Goal: Information Seeking & Learning: Learn about a topic

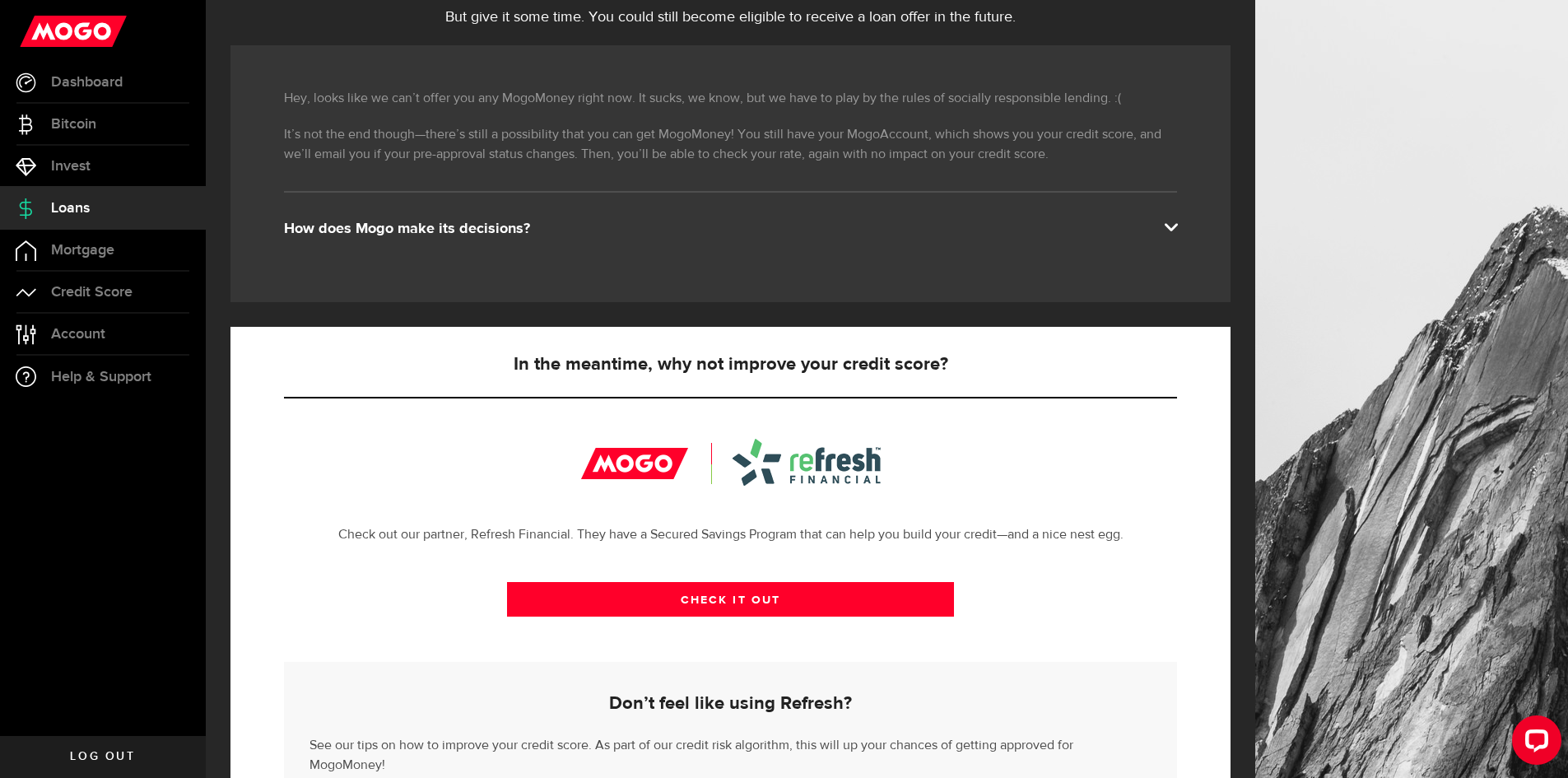
scroll to position [87, 0]
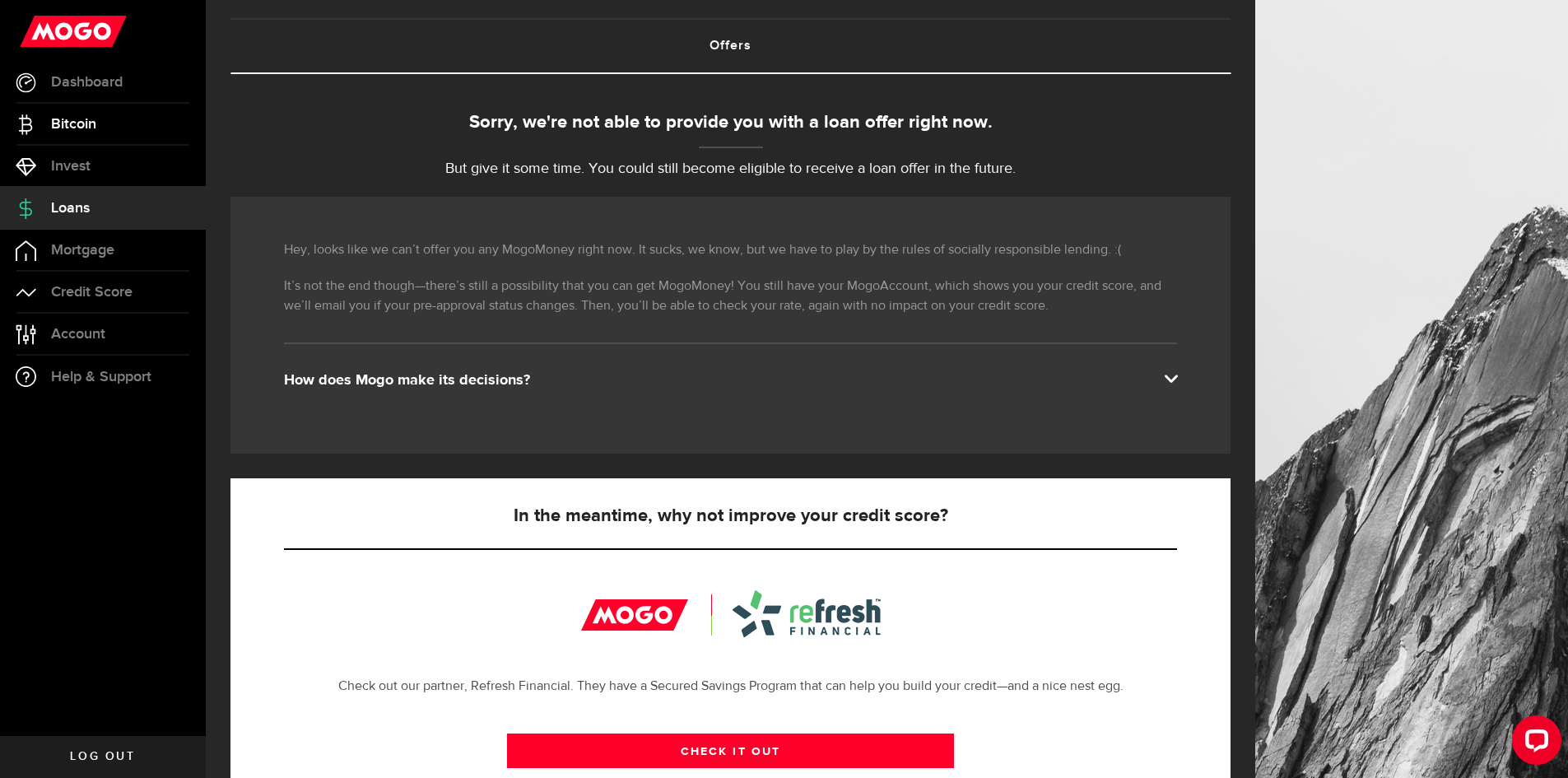
click at [68, 130] on span "Bitcoin" at bounding box center [73, 124] width 46 height 15
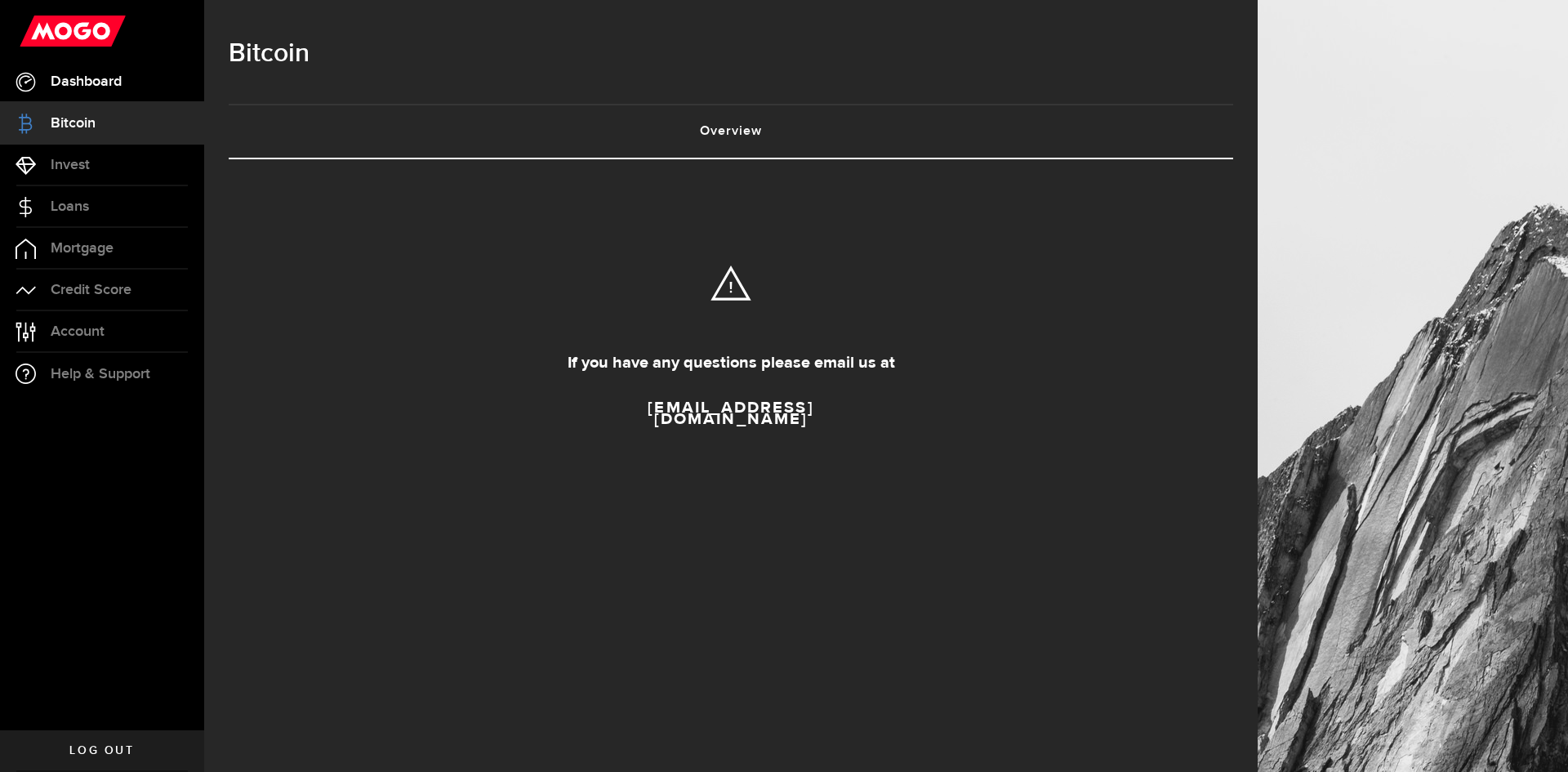
click at [107, 78] on span "Dashboard" at bounding box center [86, 82] width 71 height 15
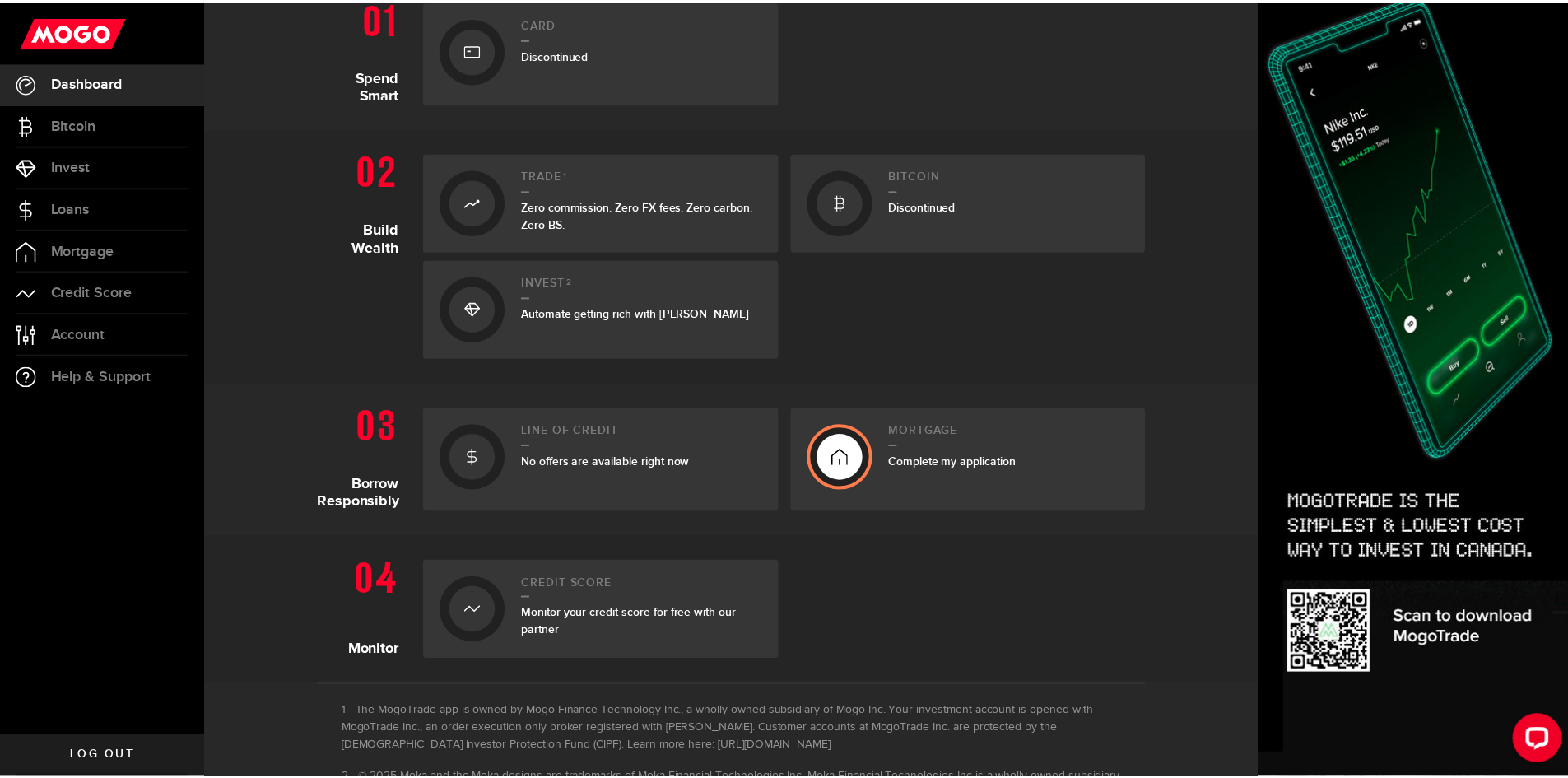
scroll to position [484, 0]
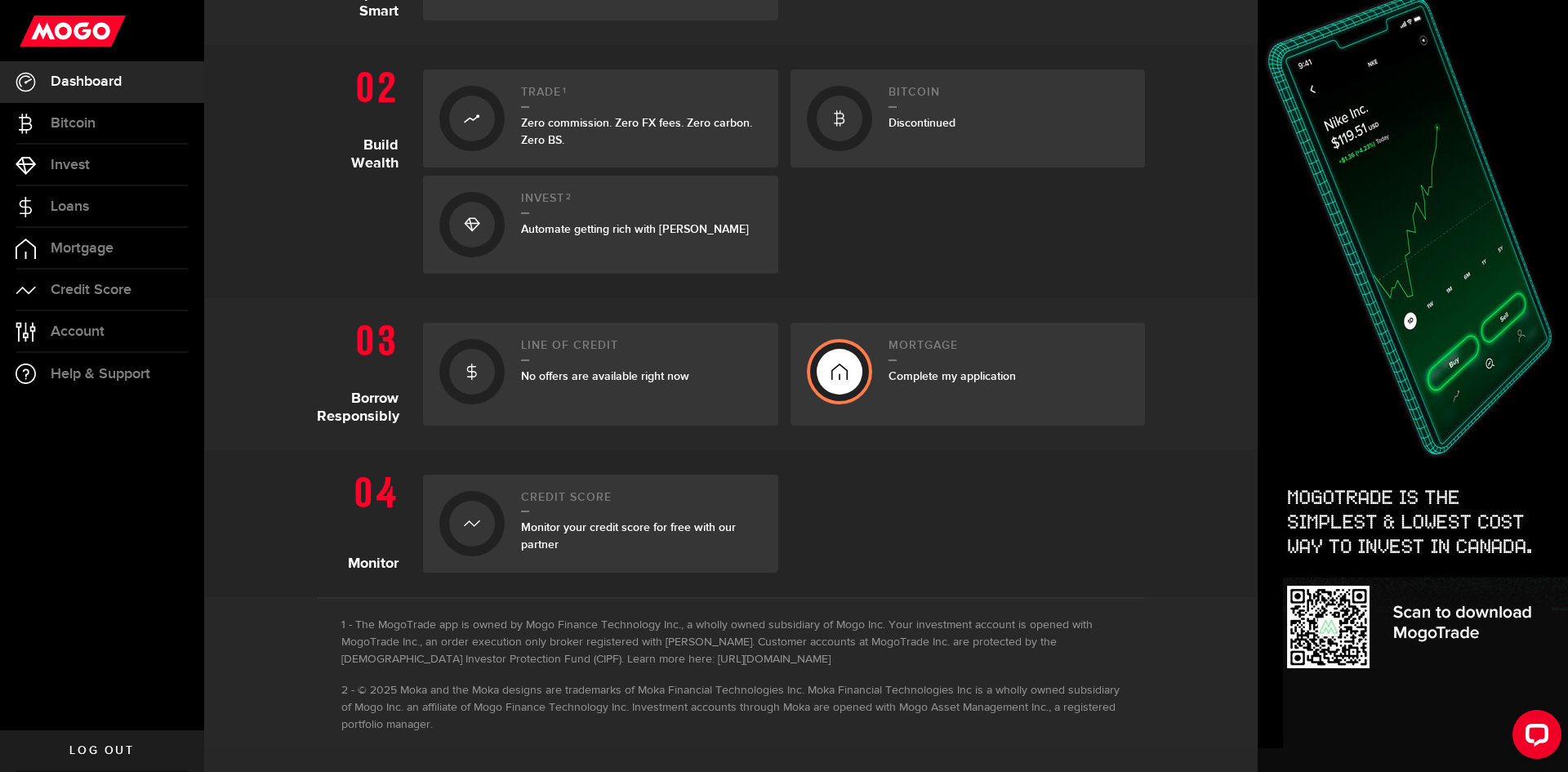
click at [592, 516] on div "Credit Score Monitor your credit score for free with our partner" at bounding box center [641, 524] width 241 height 66
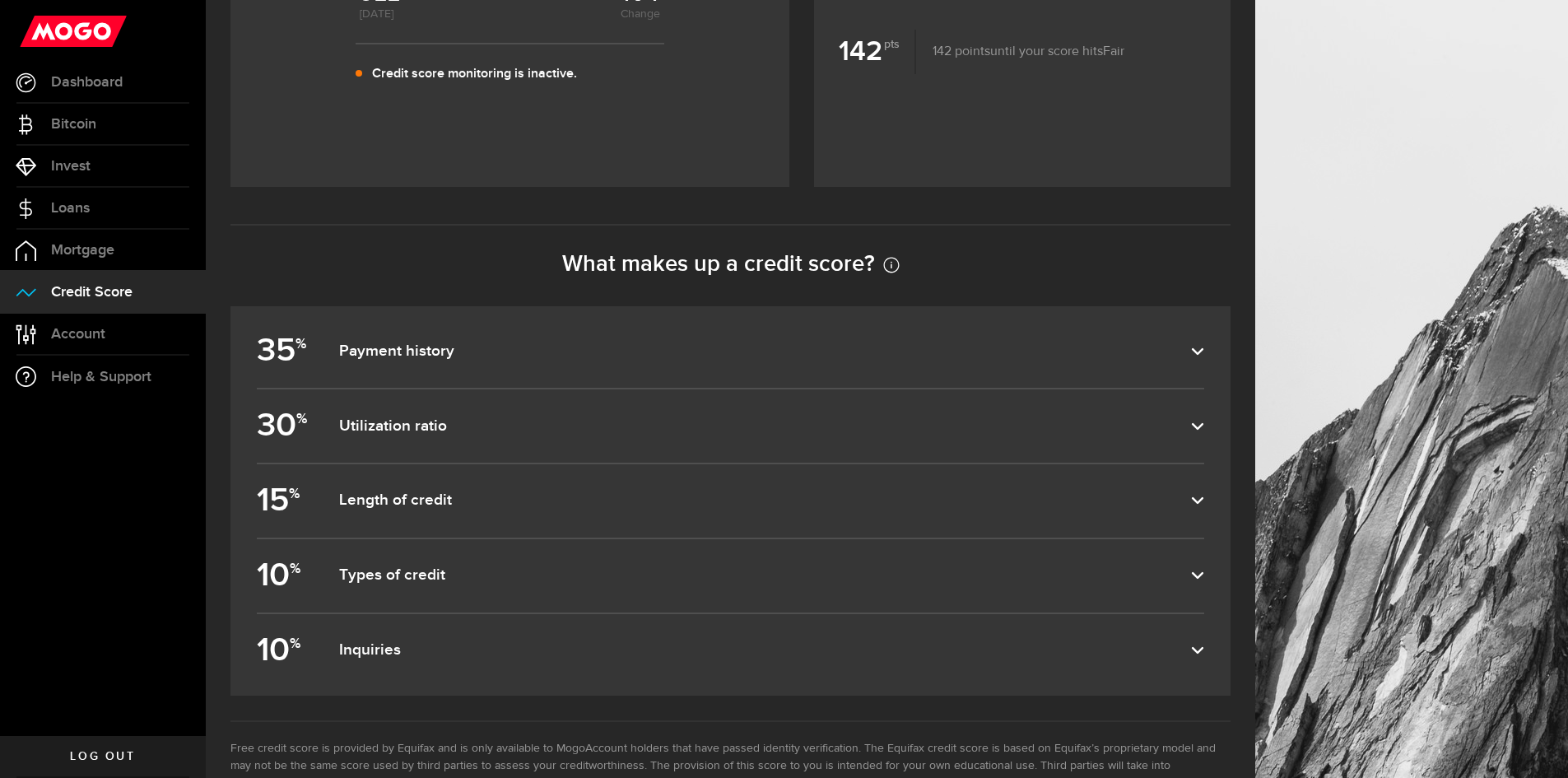
scroll to position [686, 0]
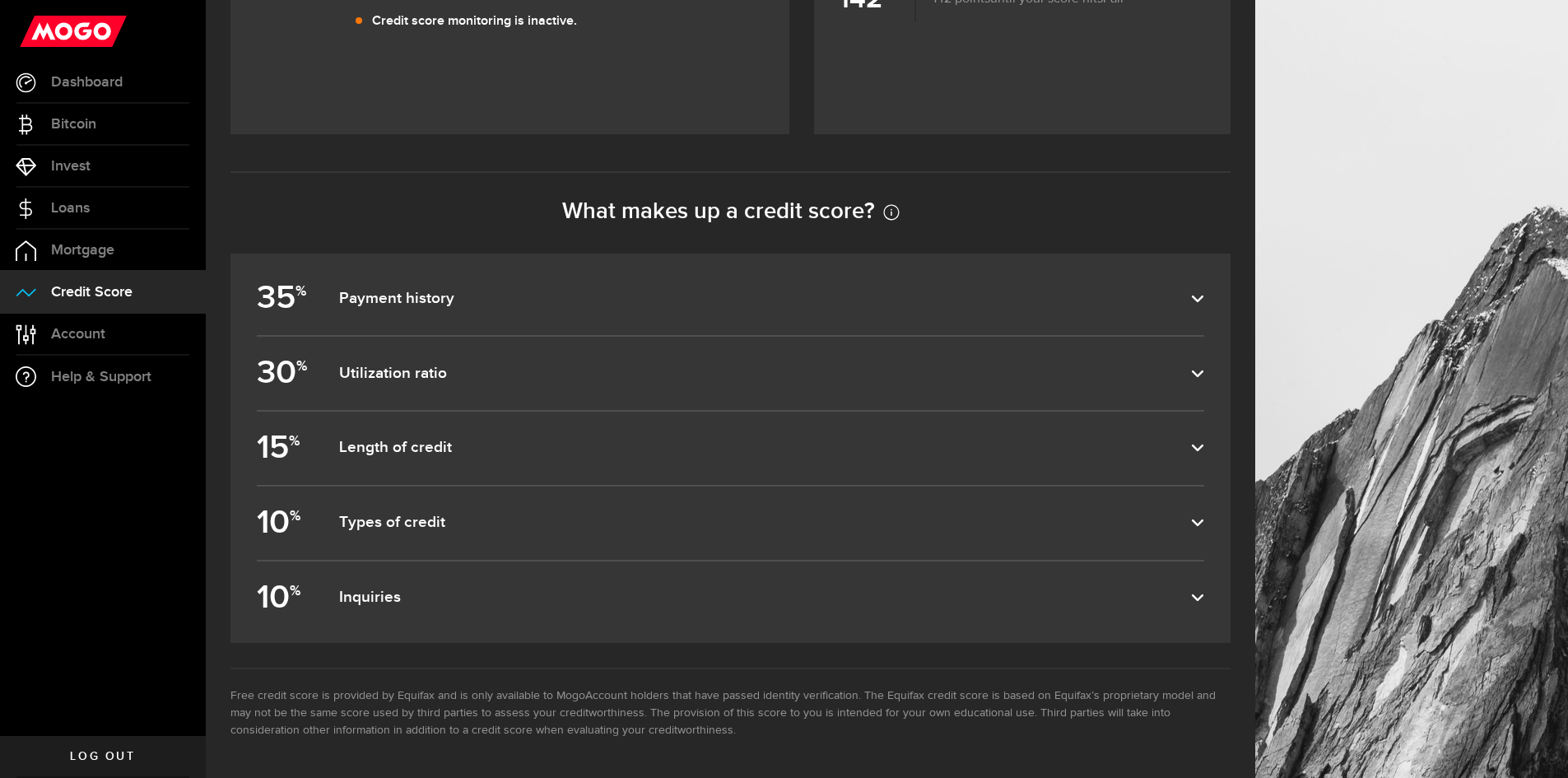
click at [550, 296] on dfn "Payment history" at bounding box center [765, 299] width 852 height 20
click at [0, 0] on input "35 % Payment history" at bounding box center [0, 0] width 0 height 0
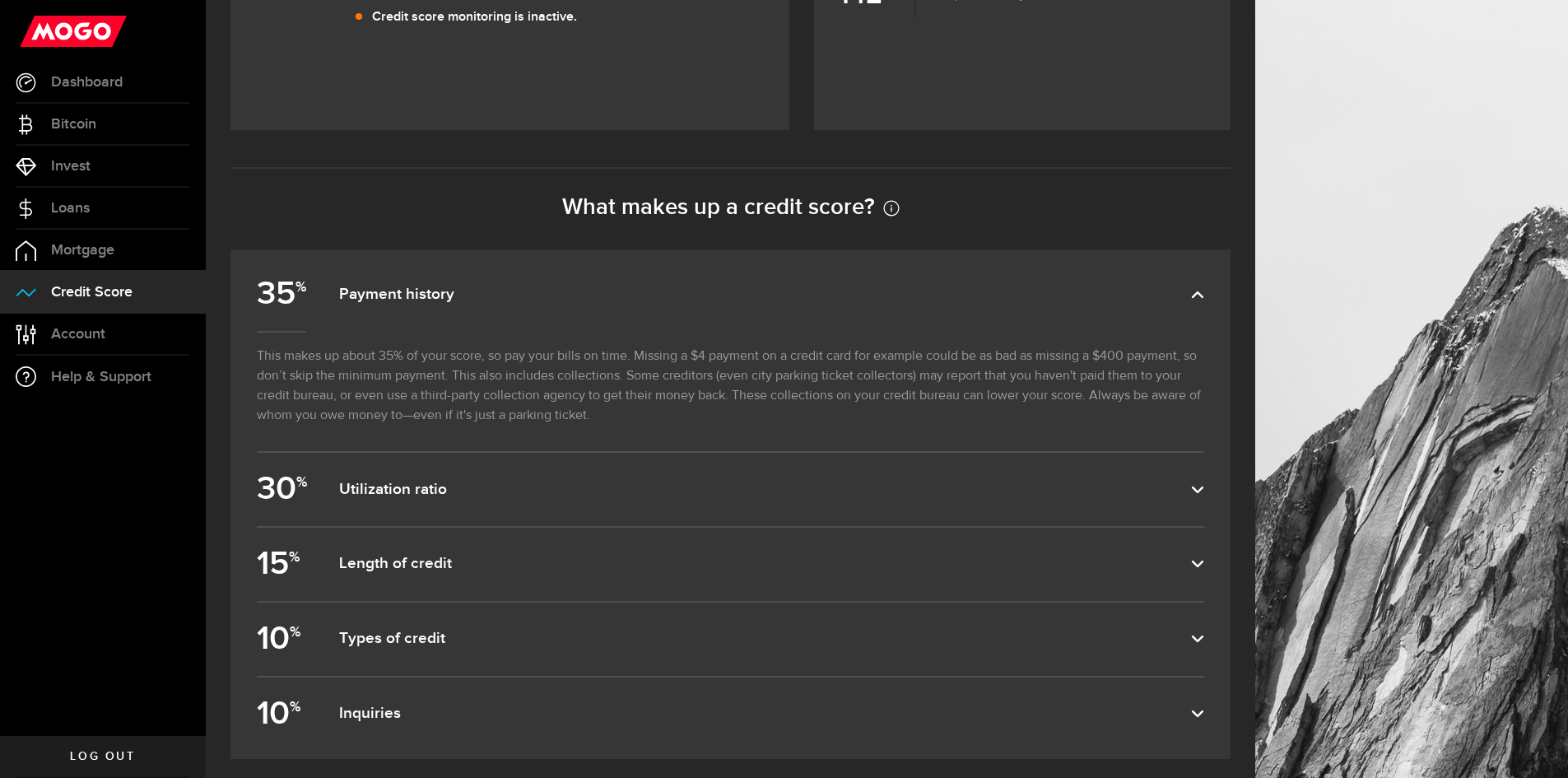
click at [550, 284] on label "35 % Payment history" at bounding box center [730, 295] width 947 height 73
click at [0, 0] on input "35 % Payment history" at bounding box center [0, 0] width 0 height 0
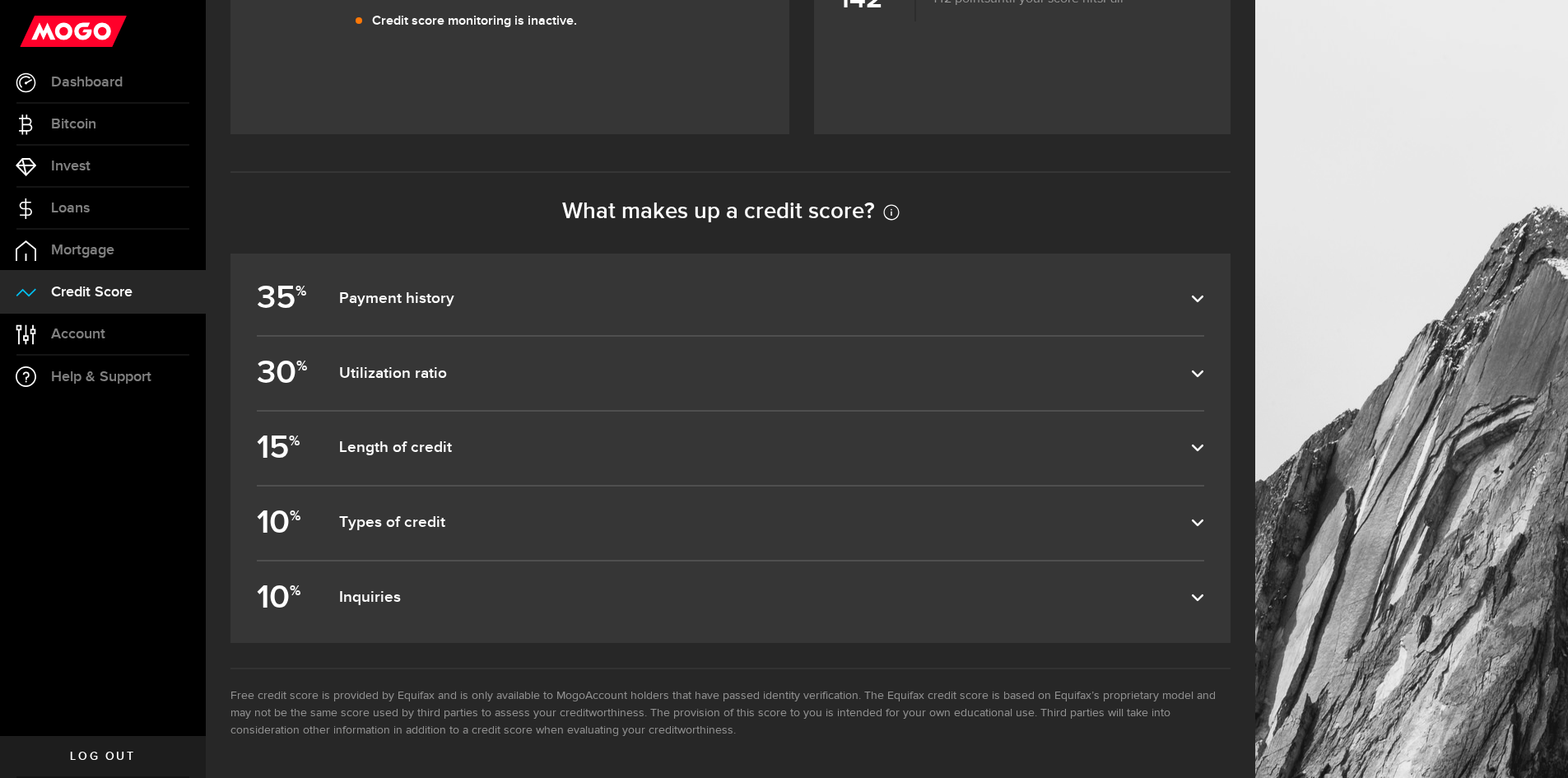
click at [530, 363] on dfn "Utilization ratio" at bounding box center [765, 373] width 852 height 20
click at [0, 0] on input "30 % Utilization ratio" at bounding box center [0, 0] width 0 height 0
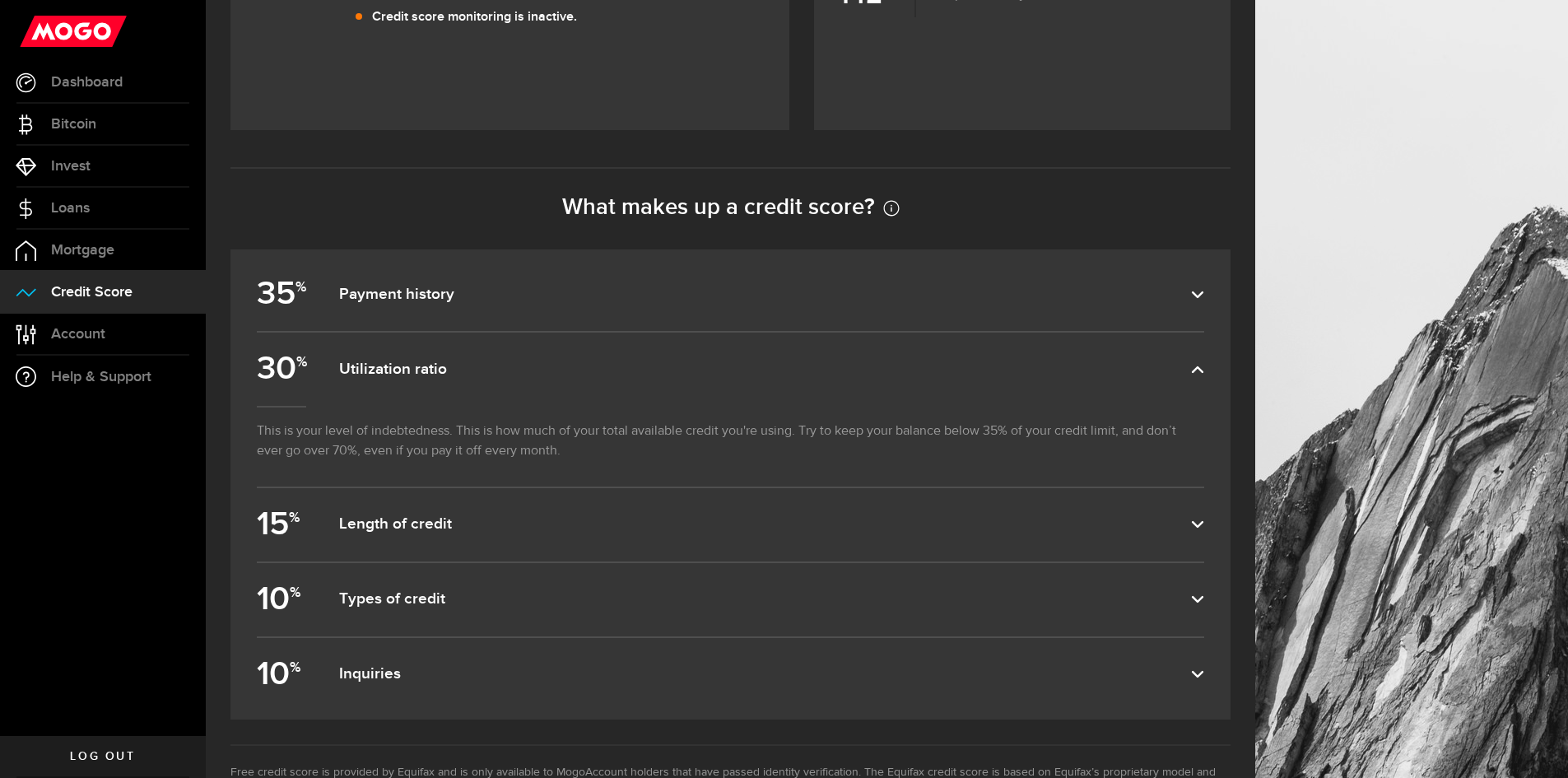
click at [1204, 370] on icon at bounding box center [1197, 369] width 13 height 13
click at [0, 0] on input "30 % Utilization ratio" at bounding box center [0, 0] width 0 height 0
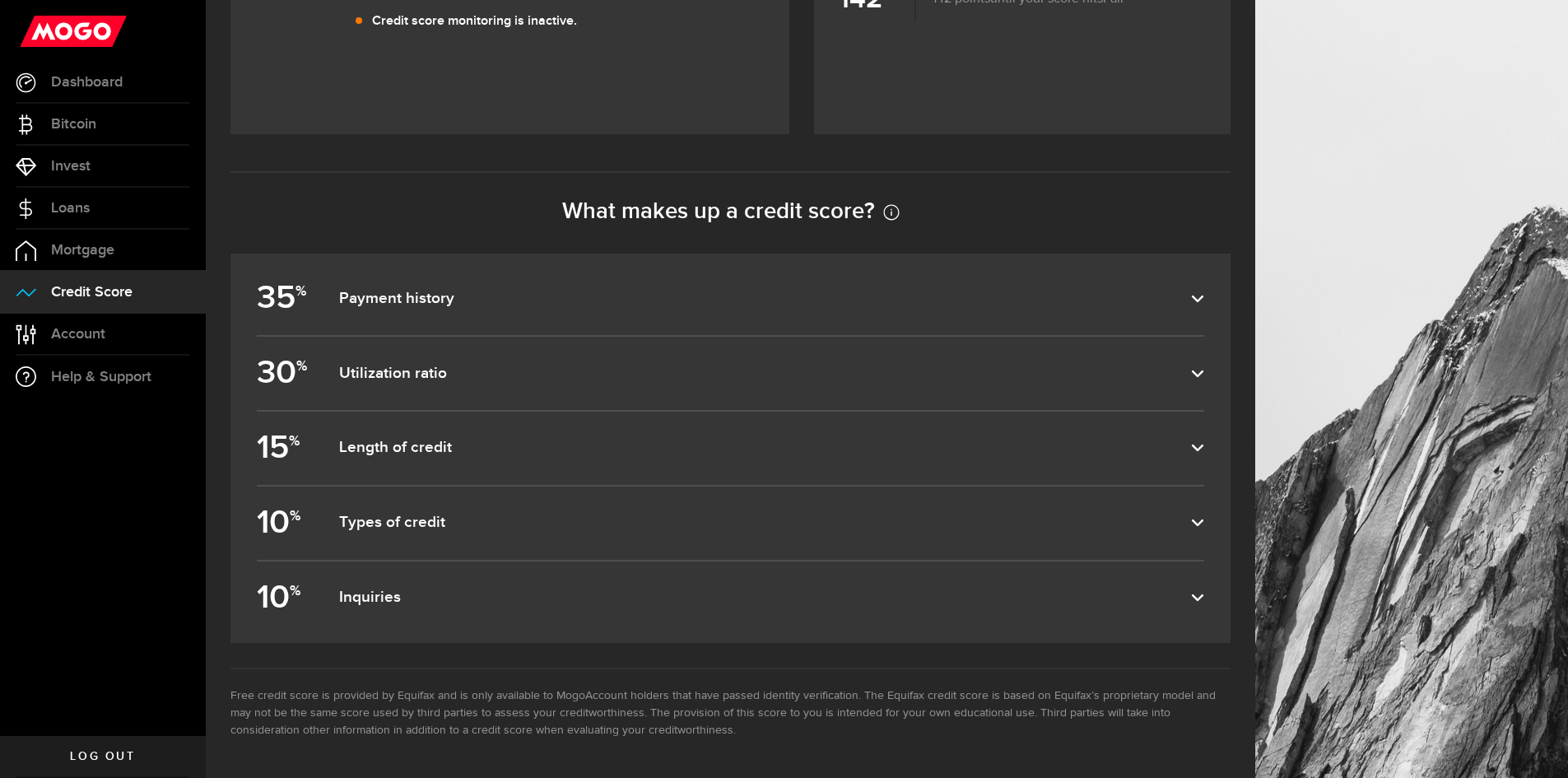
click at [499, 582] on label "10 % Inquiries" at bounding box center [730, 598] width 947 height 73
click at [0, 0] on input "10 % Inquiries" at bounding box center [0, 0] width 0 height 0
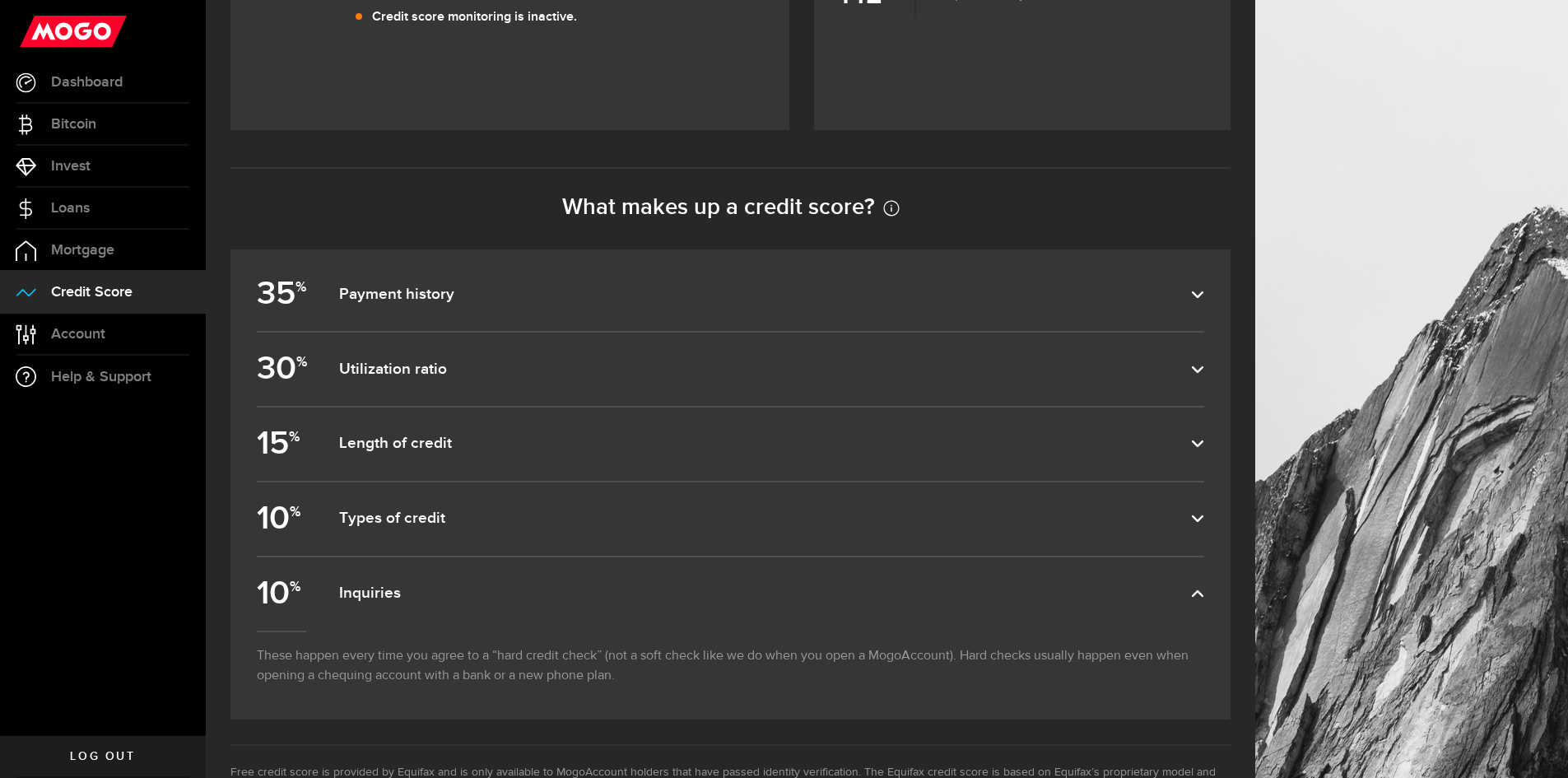
click at [1204, 596] on icon at bounding box center [1197, 594] width 13 height 13
click at [0, 0] on input "10 % Inquiries" at bounding box center [0, 0] width 0 height 0
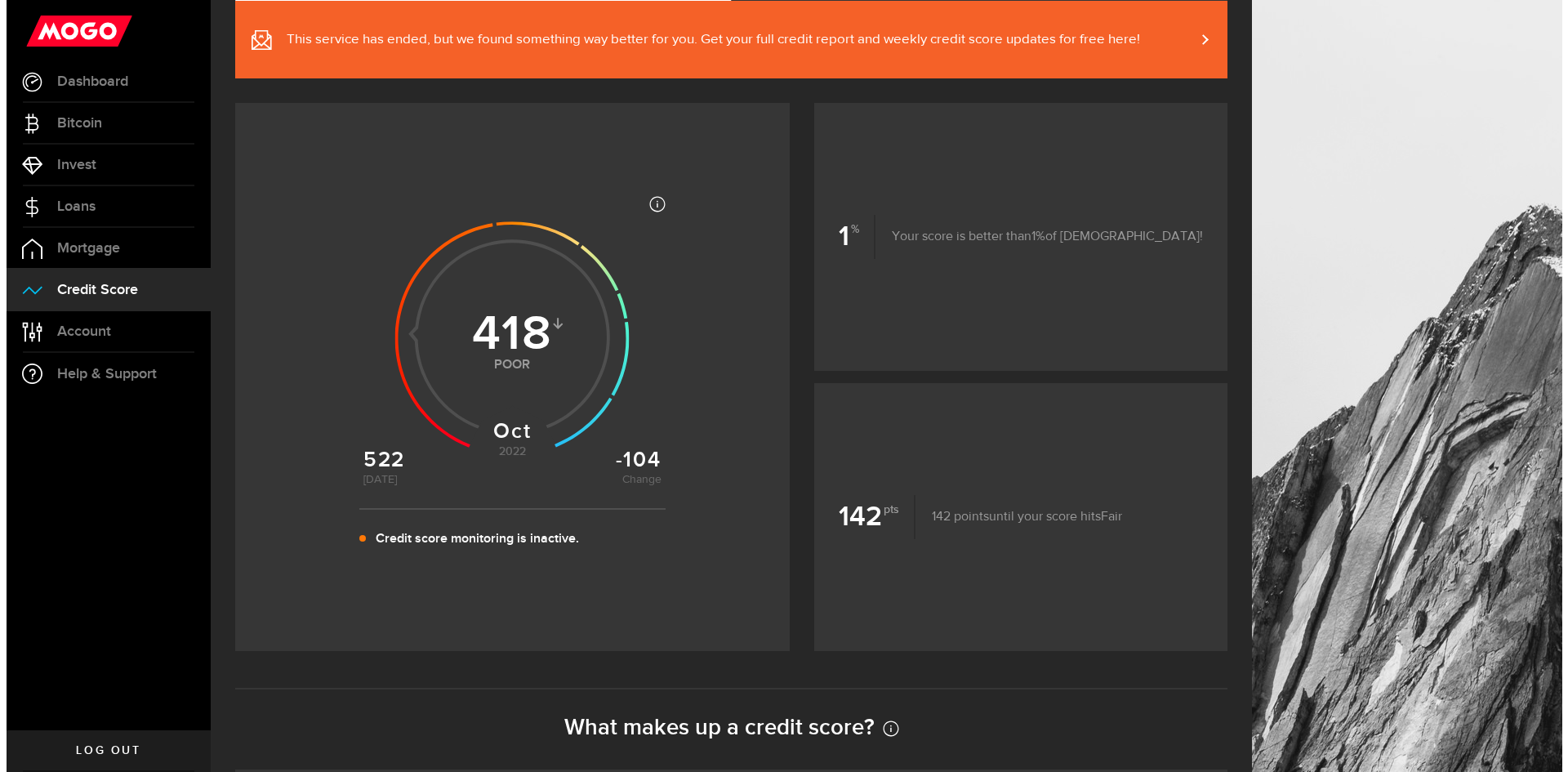
scroll to position [0, 0]
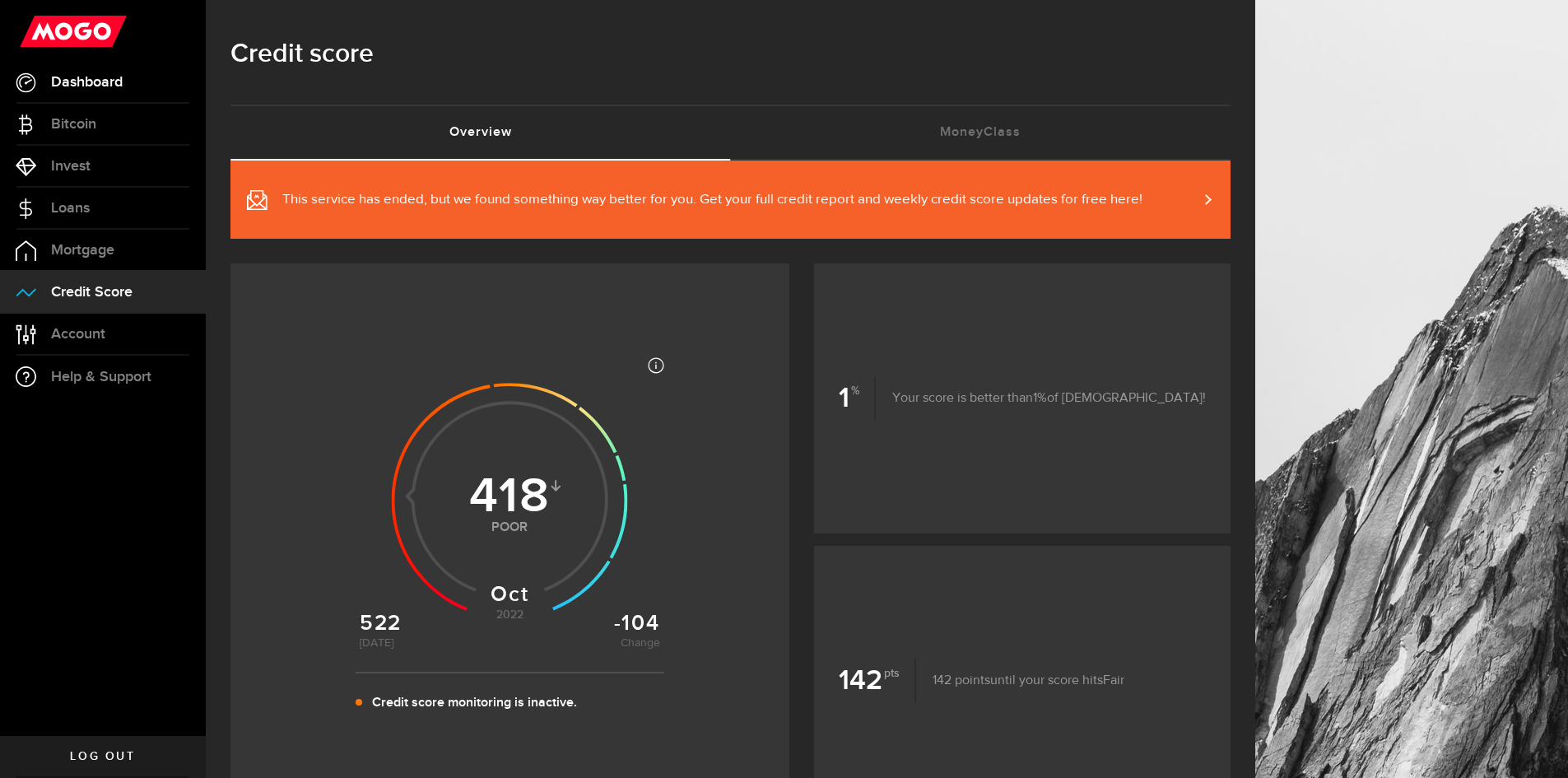
click at [97, 81] on span "Dashboard" at bounding box center [87, 82] width 72 height 15
